Goal: Task Accomplishment & Management: Manage account settings

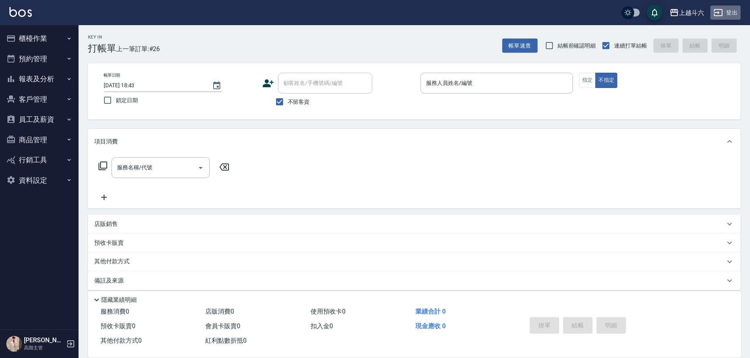
click at [717, 16] on icon "button" at bounding box center [718, 12] width 9 height 7
click at [739, 10] on button "登出" at bounding box center [725, 12] width 30 height 15
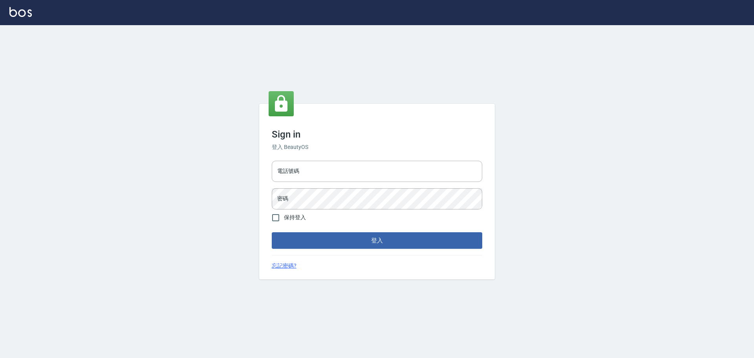
click at [408, 187] on div "電話號碼 電話號碼 密碼 密碼" at bounding box center [377, 184] width 217 height 55
click at [404, 183] on div "電話號碼 電話號碼 密碼 密碼" at bounding box center [377, 184] width 217 height 55
click at [403, 181] on input "電話號碼" at bounding box center [377, 171] width 210 height 21
type input "5371198"
click at [272, 232] on button "登入" at bounding box center [377, 240] width 210 height 16
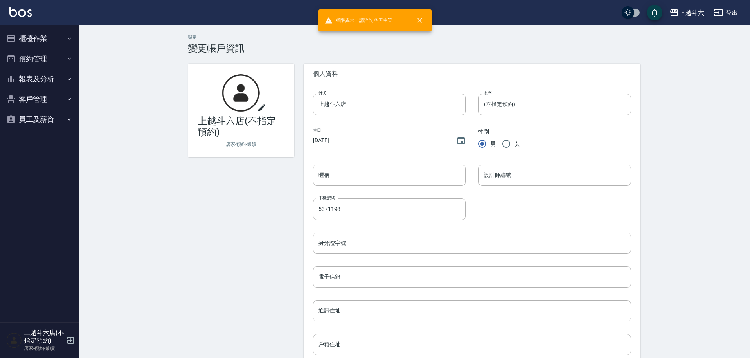
drag, startPoint x: 48, startPoint y: 51, endPoint x: 46, endPoint y: 58, distance: 7.1
click at [48, 51] on button "預約管理" at bounding box center [39, 59] width 72 height 20
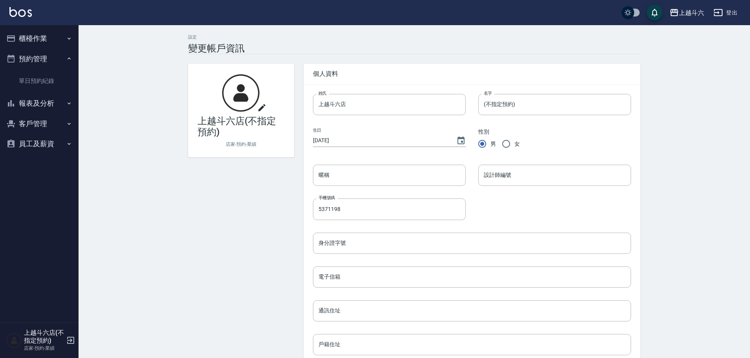
click at [50, 71] on ul "單日預約紀錄" at bounding box center [39, 81] width 72 height 24
click at [51, 75] on link "單日預約紀錄" at bounding box center [39, 81] width 72 height 18
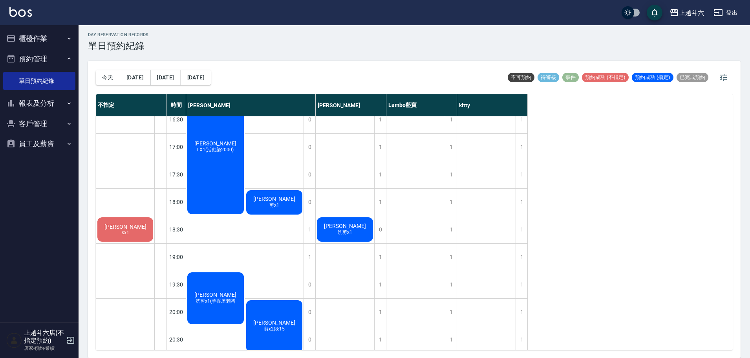
scroll to position [314, 0]
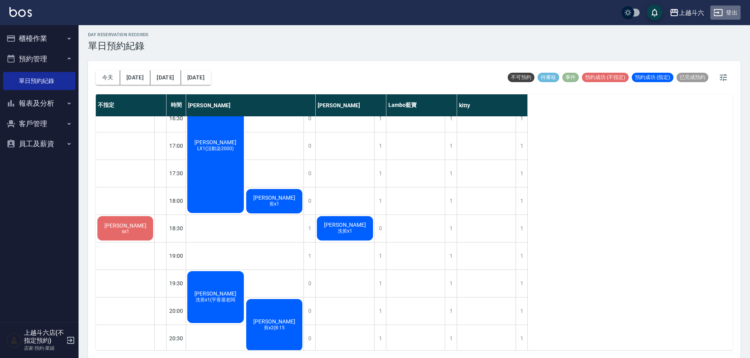
click at [736, 14] on button "登出" at bounding box center [725, 12] width 30 height 15
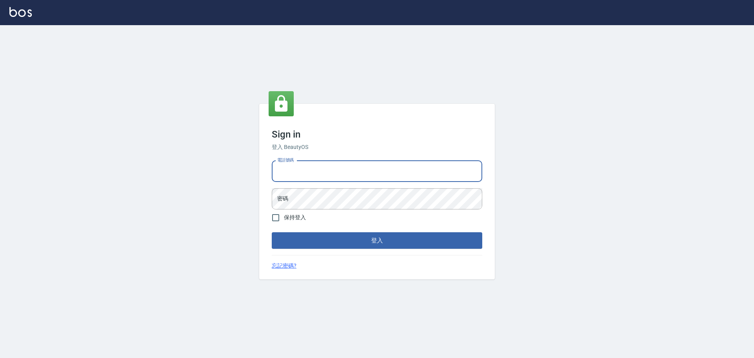
click at [332, 180] on input "電話號碼" at bounding box center [377, 171] width 210 height 21
type input "0989189977"
click at [322, 180] on input "電話號碼" at bounding box center [377, 171] width 210 height 21
type input "0989189977"
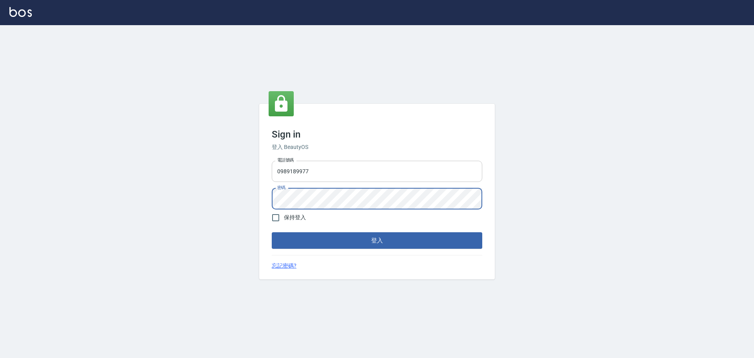
click at [272, 232] on button "登入" at bounding box center [377, 240] width 210 height 16
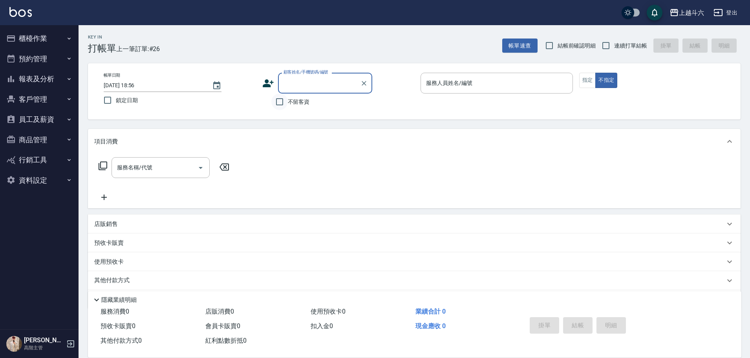
click at [287, 101] on input "不留客資" at bounding box center [279, 101] width 16 height 16
checkbox input "true"
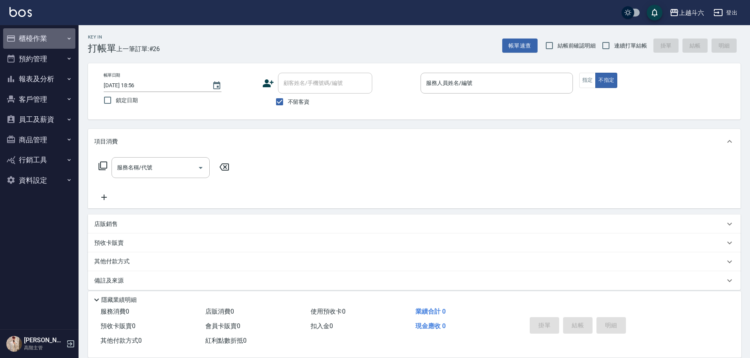
click at [37, 41] on button "櫃檯作業" at bounding box center [39, 38] width 72 height 20
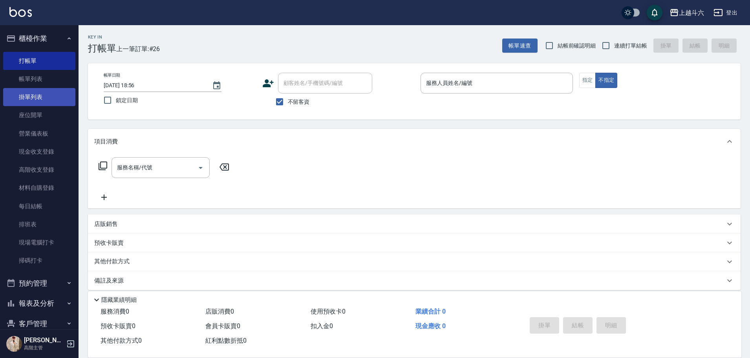
click at [49, 97] on link "掛單列表" at bounding box center [39, 97] width 72 height 18
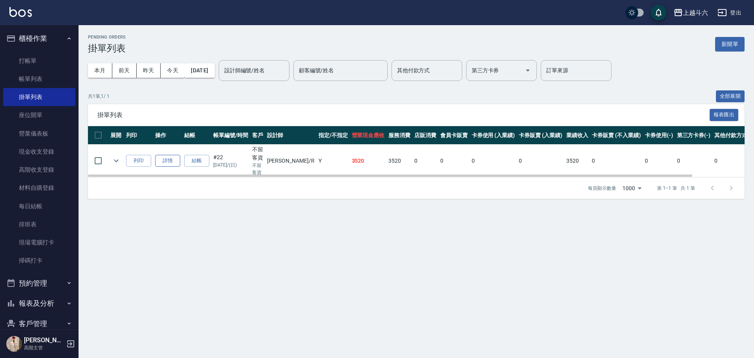
click at [168, 166] on link "詳情" at bounding box center [167, 161] width 25 height 12
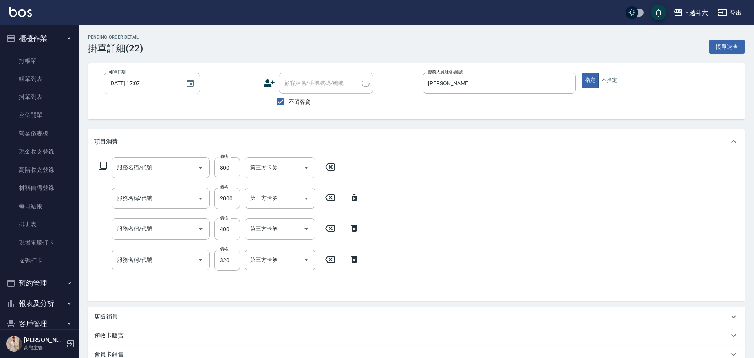
type input "[DATE] 17:07"
checkbox input "true"
type input "[PERSON_NAME]"
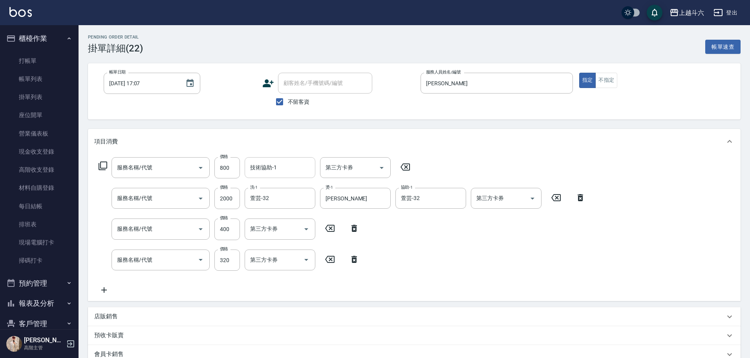
type input "護髮600以上([MEDICAL_DATA])"
type input "活動燙髮1799 不分長度"
type input "頭皮隔離400(L5)"
type input "剪髮(B1)"
click at [286, 171] on input "技術協助-1" at bounding box center [280, 168] width 64 height 14
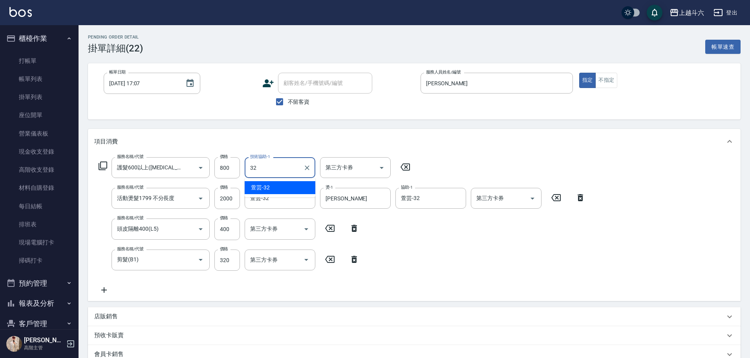
type input "萱芸-32"
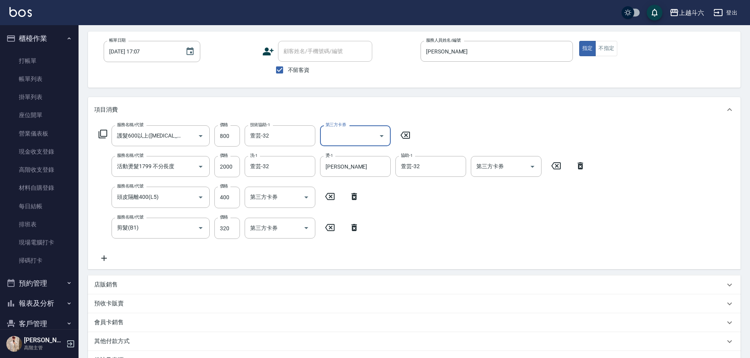
scroll to position [128, 0]
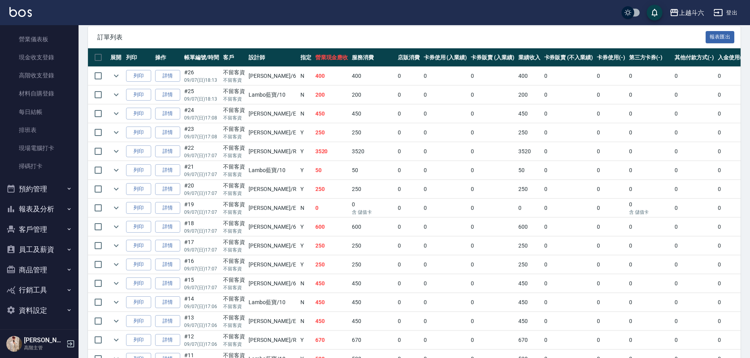
scroll to position [95, 0]
click at [39, 208] on button "報表及分析" at bounding box center [39, 208] width 72 height 20
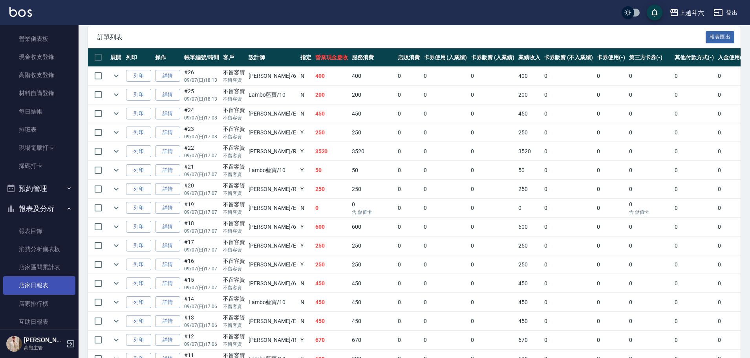
click at [37, 285] on link "店家日報表" at bounding box center [39, 285] width 72 height 18
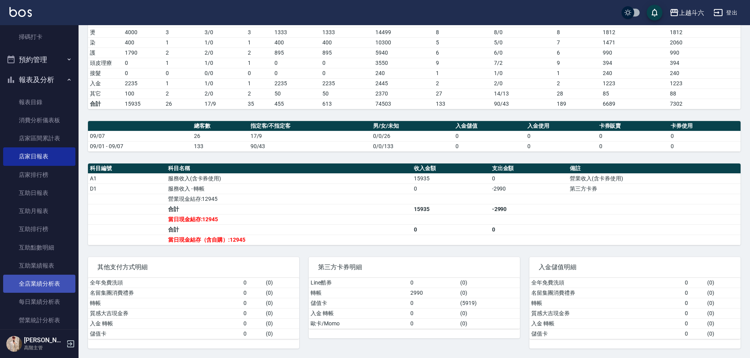
scroll to position [291, 0]
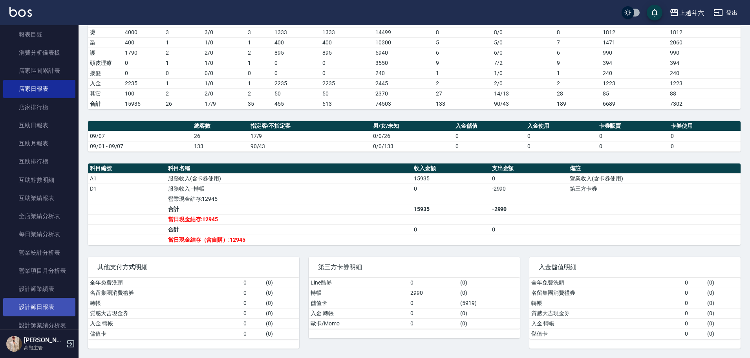
click at [53, 306] on link "設計師日報表" at bounding box center [39, 307] width 72 height 18
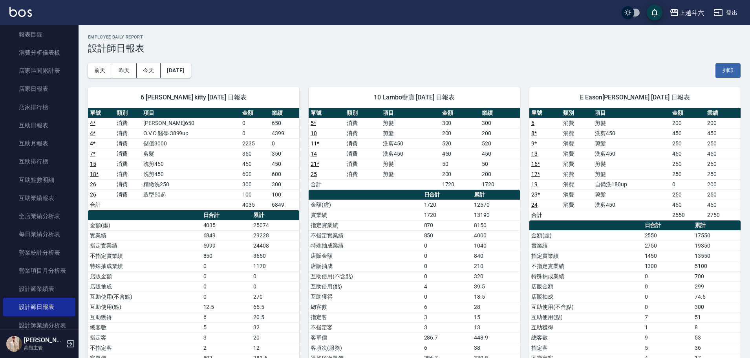
click at [15, 12] on img at bounding box center [20, 12] width 22 height 10
